Goal: Understand process/instructions: Learn how to perform a task or action

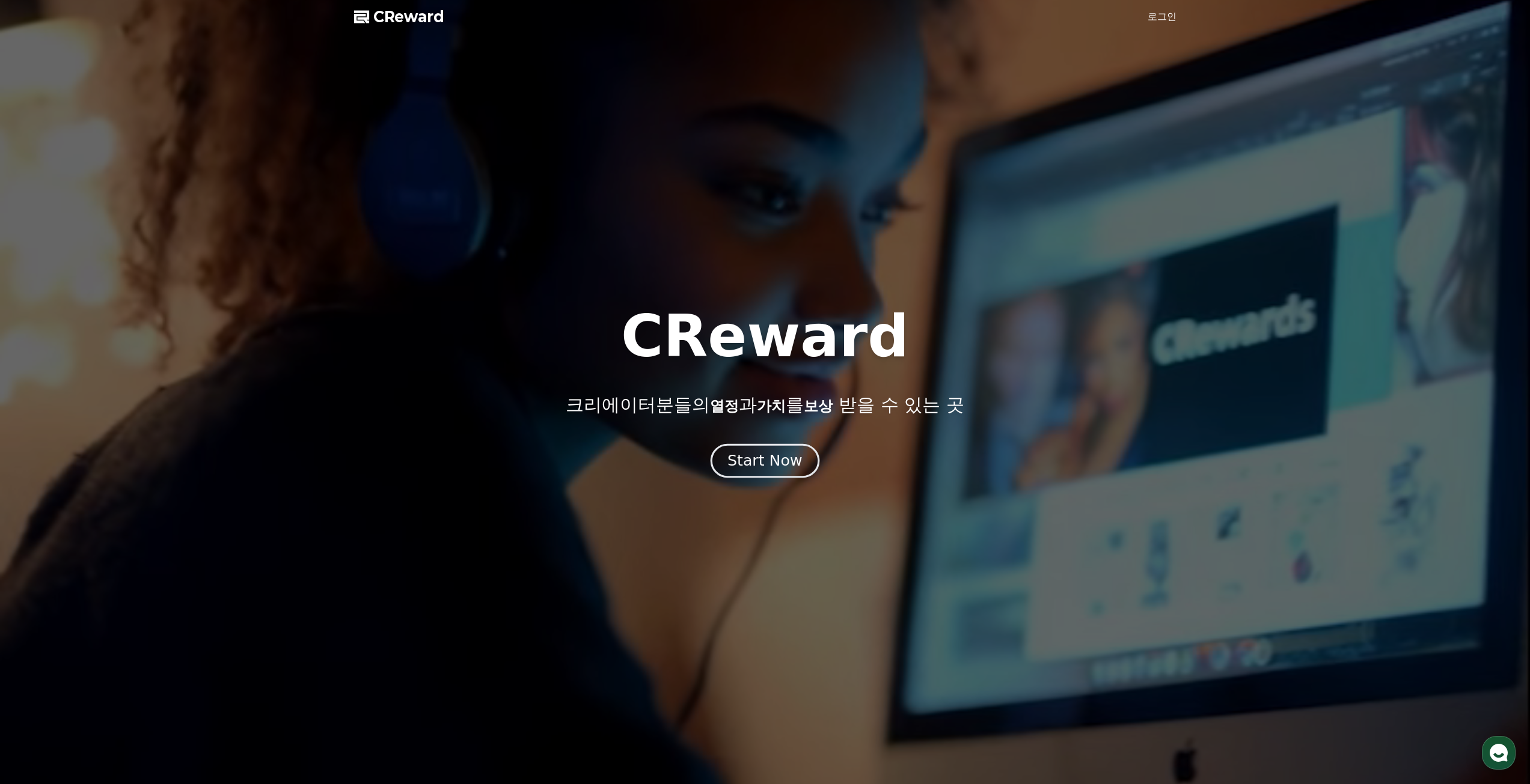
click at [770, 469] on div "Start Now" at bounding box center [765, 461] width 75 height 21
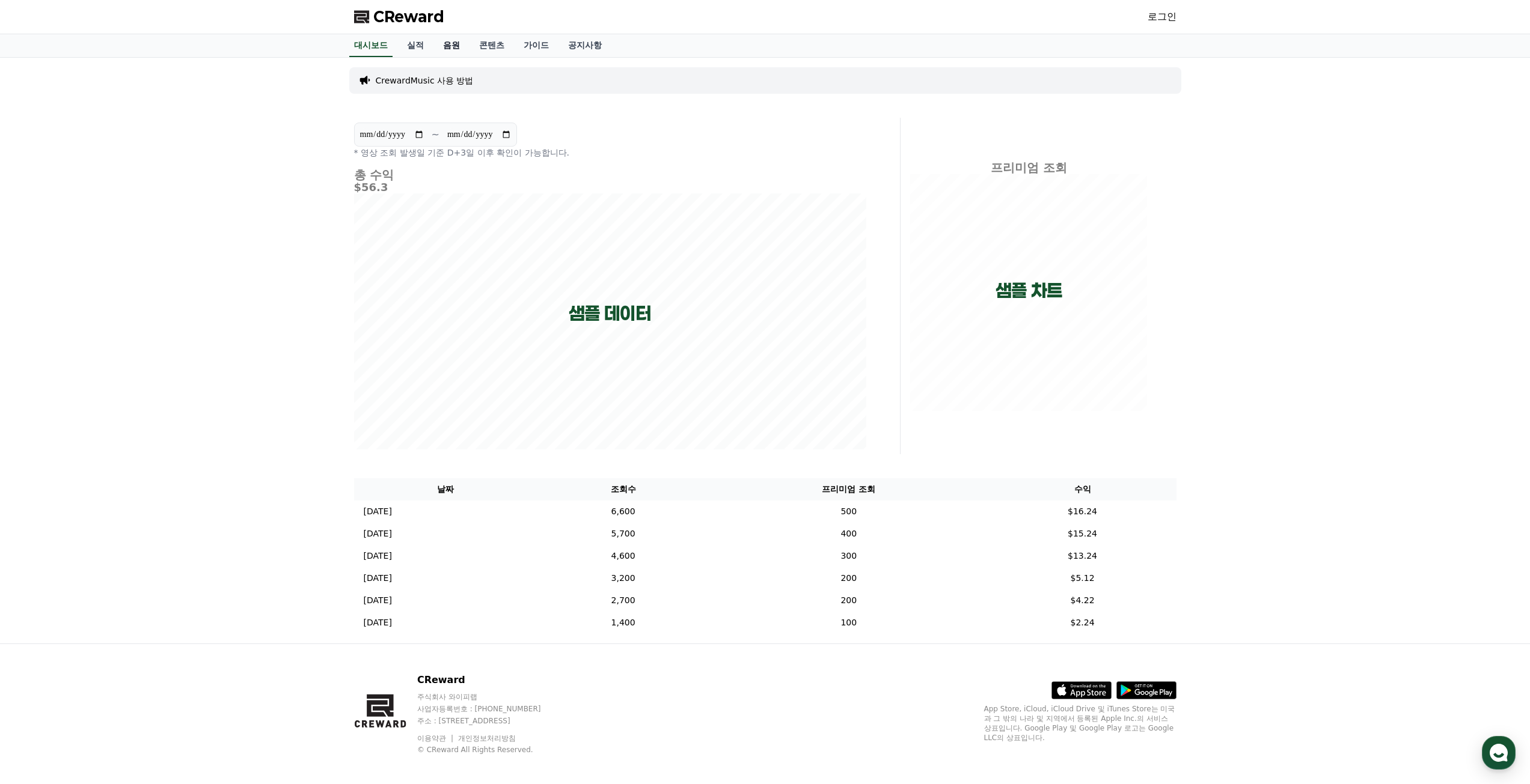
click at [442, 49] on link "음원" at bounding box center [452, 45] width 36 height 23
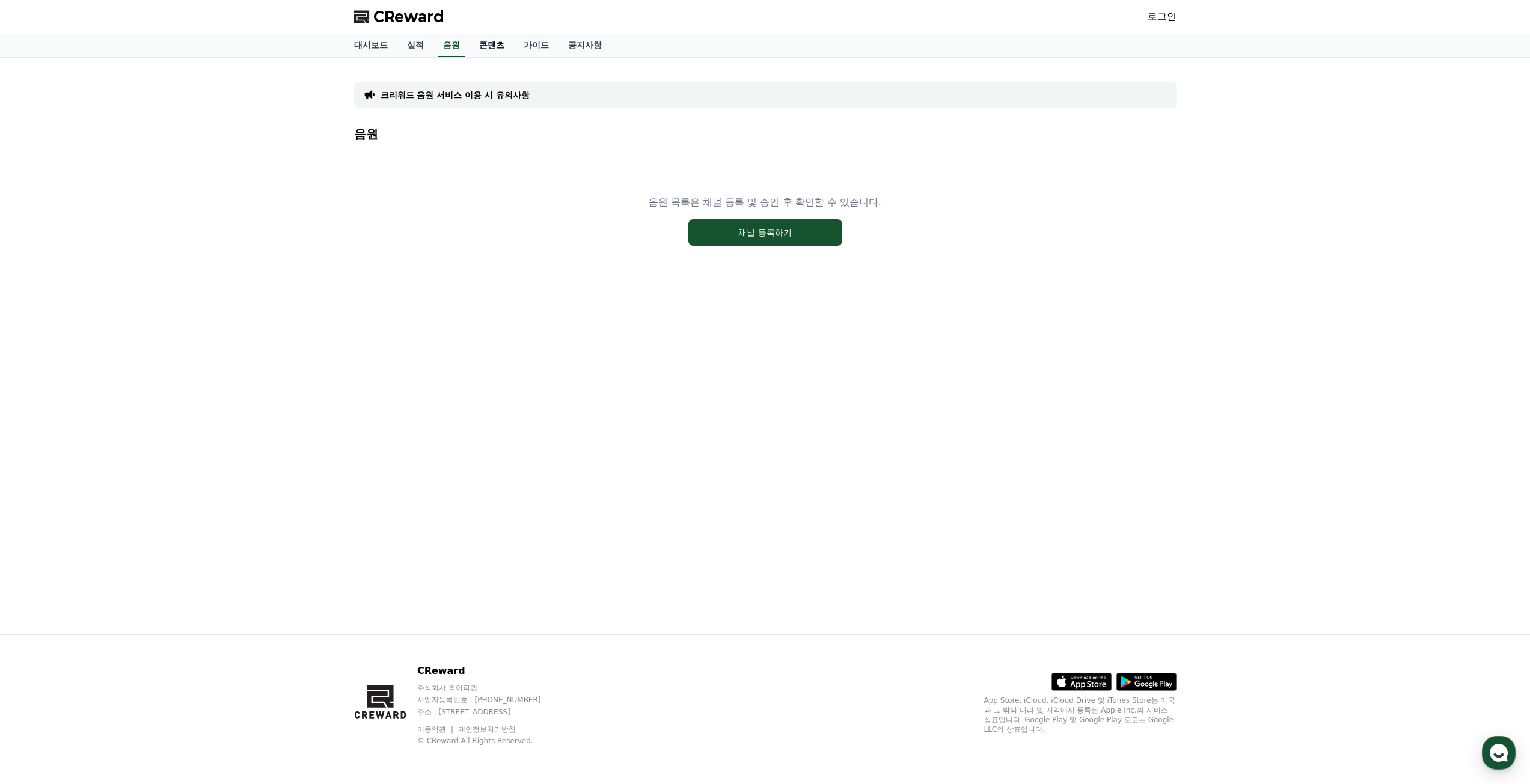
click at [492, 45] on link "콘텐츠" at bounding box center [492, 45] width 45 height 23
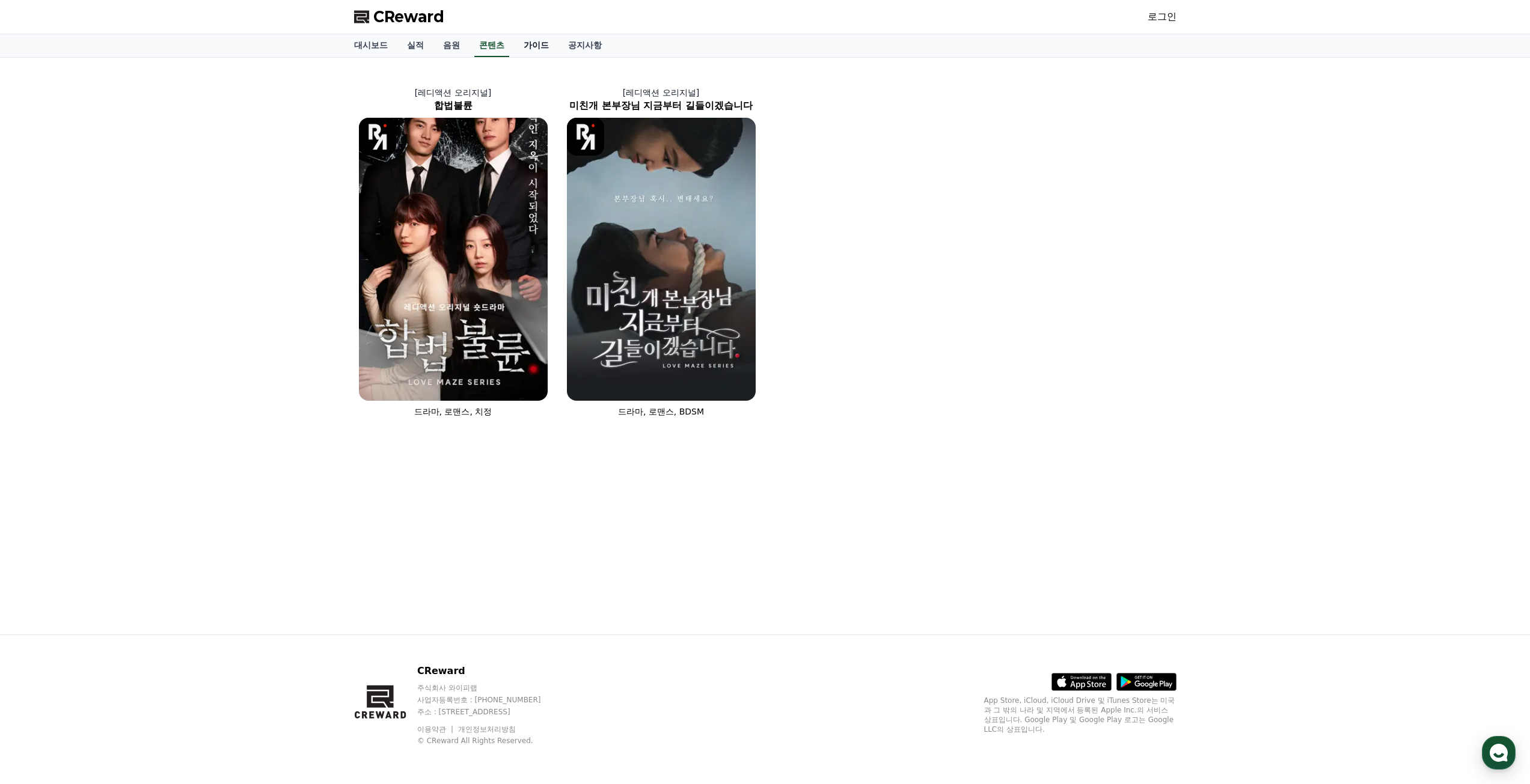
click at [543, 43] on link "가이드" at bounding box center [536, 45] width 45 height 23
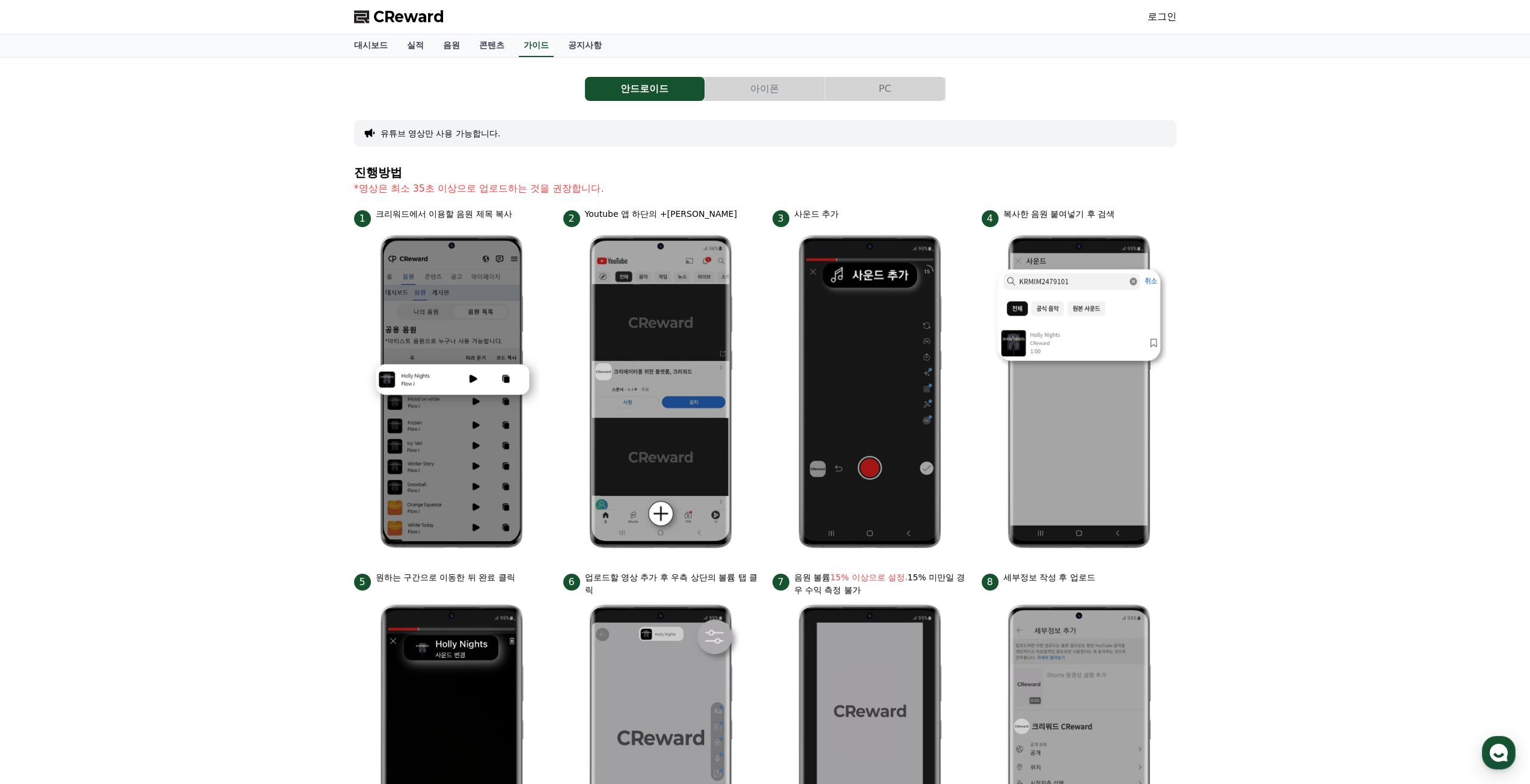
click at [877, 91] on button "PC" at bounding box center [885, 89] width 120 height 24
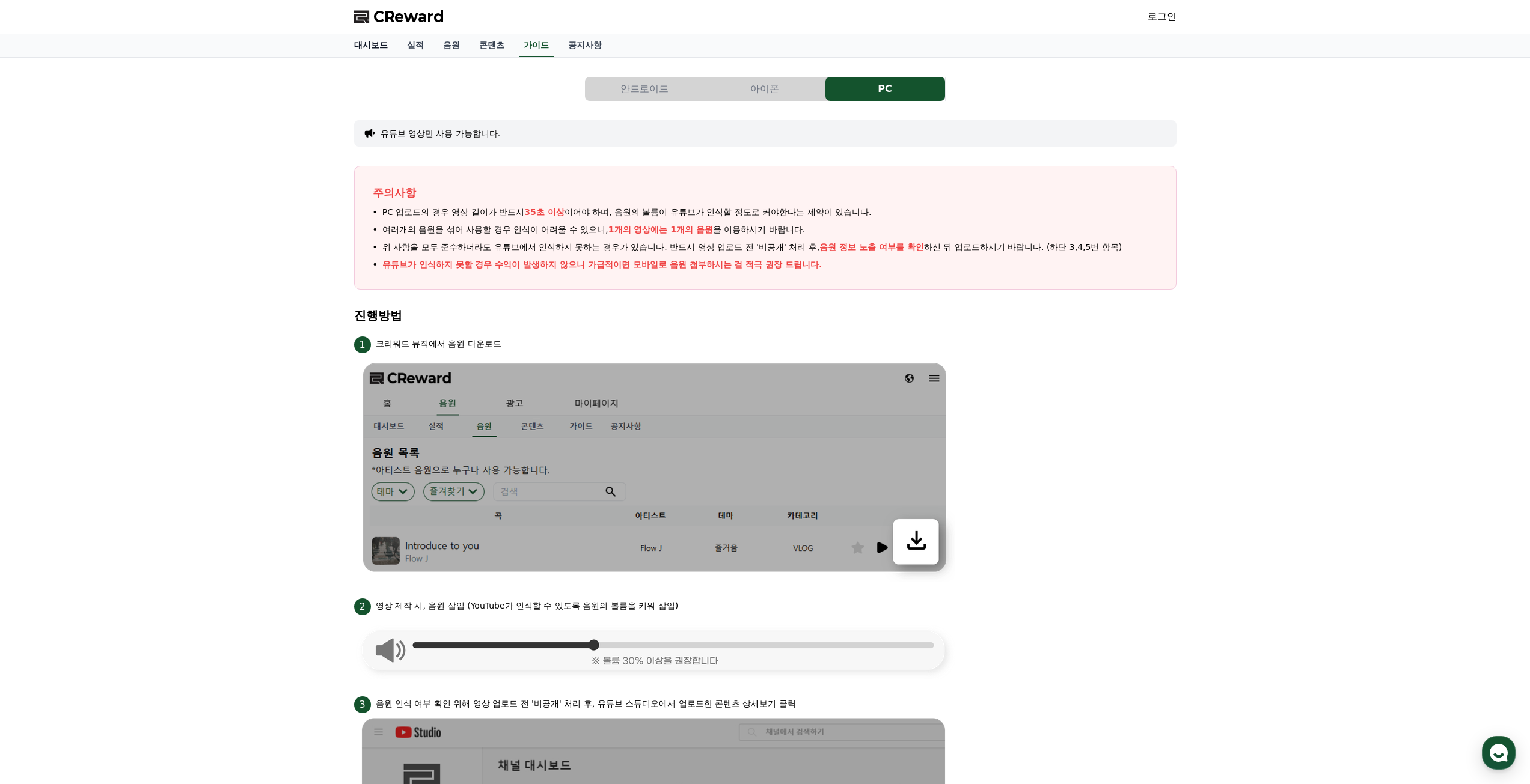
click at [380, 46] on link "대시보드" at bounding box center [371, 45] width 53 height 23
